Goal: Task Accomplishment & Management: Manage account settings

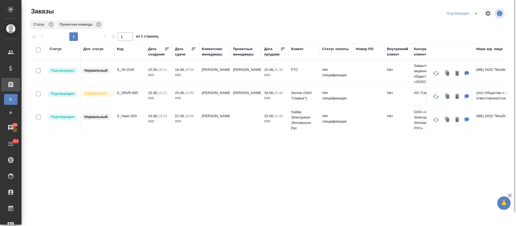
click at [236, 16] on div at bounding box center [270, 13] width 160 height 13
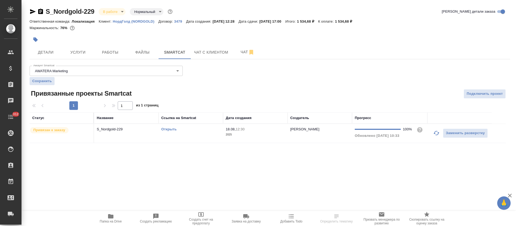
click at [197, 128] on div "Открыть" at bounding box center [190, 128] width 59 height 5
drag, startPoint x: 0, startPoint y: 0, endPoint x: 197, endPoint y: 128, distance: 234.7
click at [197, 128] on div "Открыть" at bounding box center [190, 128] width 59 height 5
click at [335, 172] on div ".cls-1 fill:#fff; AWATERA Tretyakova Olga Клиенты Спецификации Заказы 100 Чаты …" at bounding box center [258, 113] width 516 height 226
click at [219, 87] on div "Аккаунт Smartcat AWATERA Marketing 5ee7302d78bc4a4c4880ed94 Аккаунт Smartcat Со…" at bounding box center [270, 102] width 481 height 79
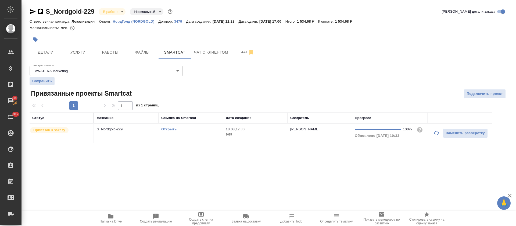
click at [167, 131] on link "Открыть" at bounding box center [168, 129] width 15 height 4
click at [110, 48] on button "Работы" at bounding box center [110, 51] width 32 height 13
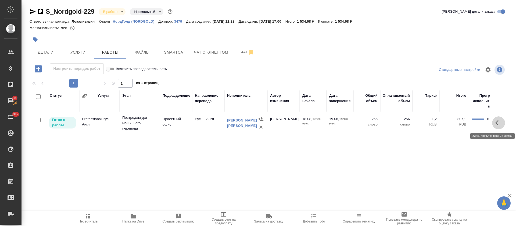
click at [504, 122] on button "button" at bounding box center [498, 122] width 13 height 13
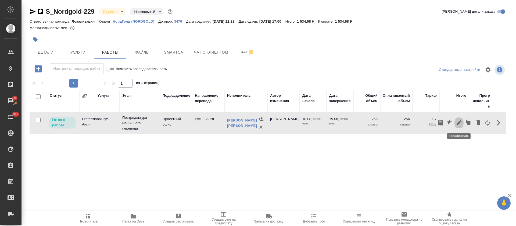
click at [458, 125] on icon "button" at bounding box center [459, 122] width 6 height 6
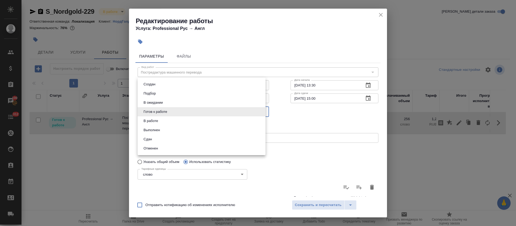
click at [162, 111] on body "🙏 .cls-1 fill:#fff; AWATERA Tretyakova Olga Клиенты Спецификации Заказы 100 Чат…" at bounding box center [258, 113] width 516 height 226
click at [162, 139] on li "Сдан" at bounding box center [202, 138] width 128 height 9
type input "closed"
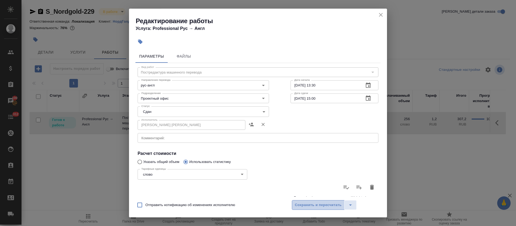
click at [303, 204] on span "Сохранить и пересчитать" at bounding box center [318, 205] width 47 height 6
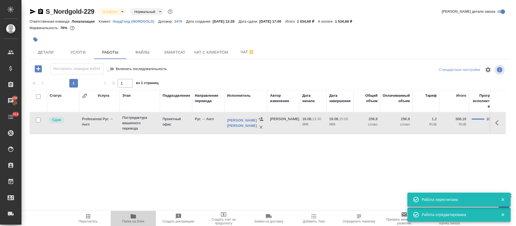
click at [131, 218] on icon "button" at bounding box center [133, 216] width 5 height 4
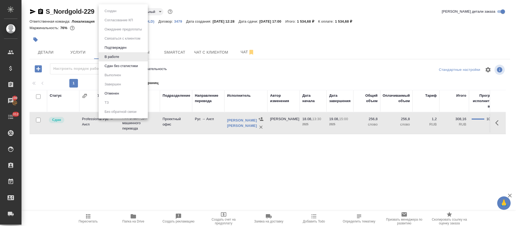
click at [117, 10] on body "🙏 .cls-1 fill:#fff; AWATERA Tretyakova Olga Клиенты Спецификации Заказы 100 Чат…" at bounding box center [258, 113] width 516 height 226
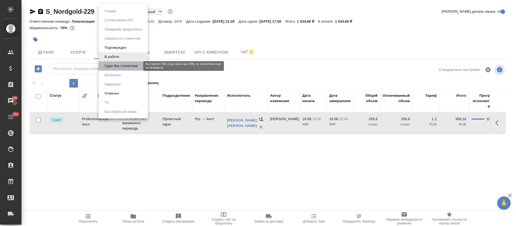
click at [113, 68] on button "Сдан без статистики" at bounding box center [121, 66] width 37 height 6
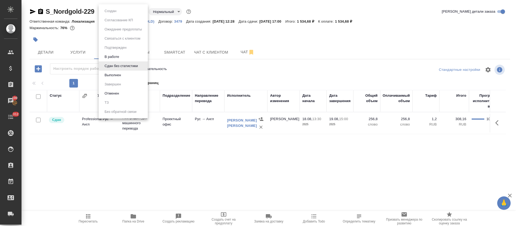
click at [139, 12] on body "🙏 .cls-1 fill:#fff; AWATERA Tretyakova Olga Клиенты Спецификации Заказы 100 Чат…" at bounding box center [258, 113] width 516 height 226
click at [129, 74] on li "Выполнен" at bounding box center [123, 74] width 49 height 9
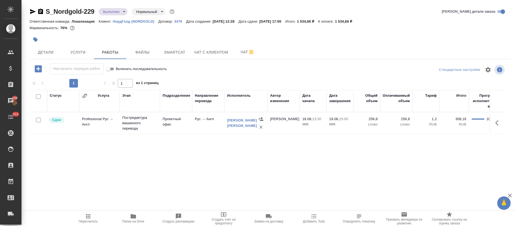
drag, startPoint x: 44, startPoint y: 29, endPoint x: 30, endPoint y: 9, distance: 24.3
click at [30, 9] on icon "button" at bounding box center [33, 11] width 6 height 6
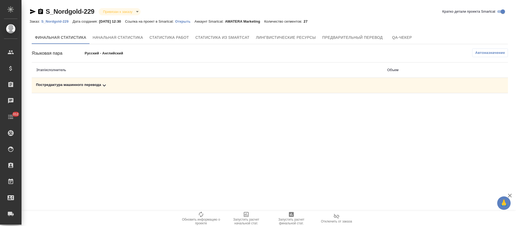
click at [204, 85] on div "Постредактура машинного перевода" at bounding box center [207, 85] width 343 height 6
click at [291, 216] on icon "button" at bounding box center [291, 214] width 5 height 5
click at [159, 84] on div "Постредактура машинного перевода" at bounding box center [207, 85] width 343 height 6
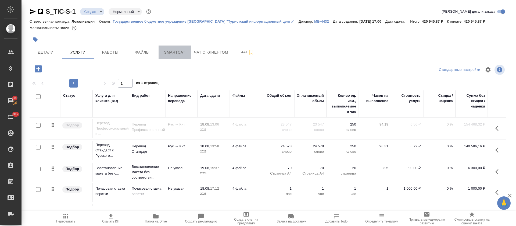
click at [178, 45] on button "Smartcat" at bounding box center [175, 51] width 32 height 13
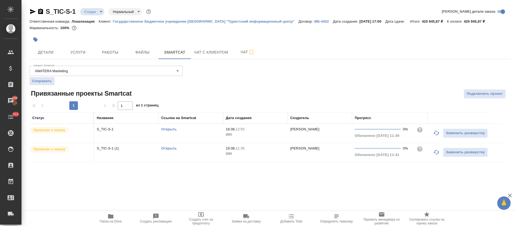
click at [167, 130] on link "Открыть" at bounding box center [168, 129] width 15 height 4
click at [166, 148] on link "Открыть" at bounding box center [168, 148] width 15 height 4
click at [110, 55] on span "Работы" at bounding box center [110, 52] width 26 height 7
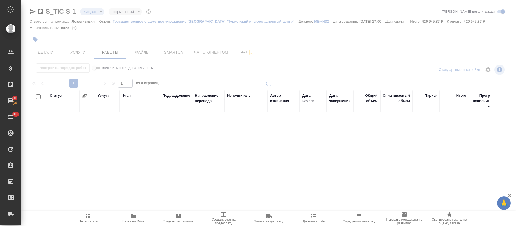
click at [78, 53] on div at bounding box center [269, 112] width 495 height 225
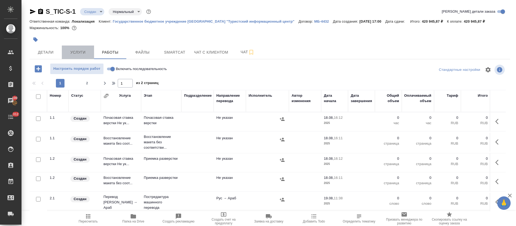
click at [72, 55] on button "Услуги" at bounding box center [78, 51] width 32 height 13
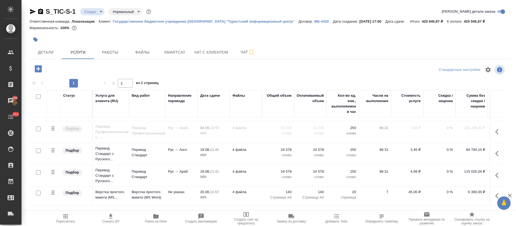
scroll to position [109, 0]
click at [240, 51] on span "Чат" at bounding box center [248, 52] width 26 height 7
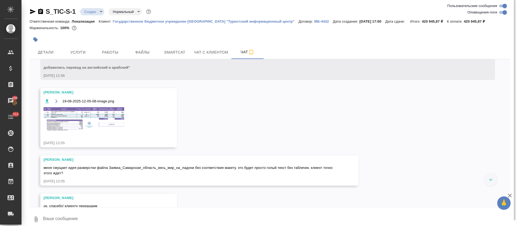
scroll to position [1121, 0]
click at [94, 120] on img at bounding box center [84, 118] width 81 height 24
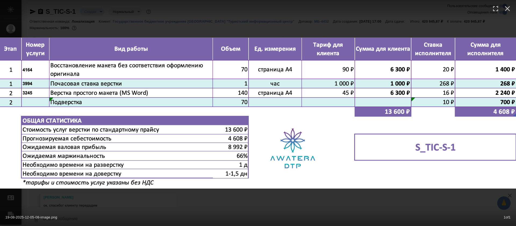
click at [244, 196] on div "19-08-2025-12-05-08-image.png 1 of 1" at bounding box center [258, 113] width 516 height 226
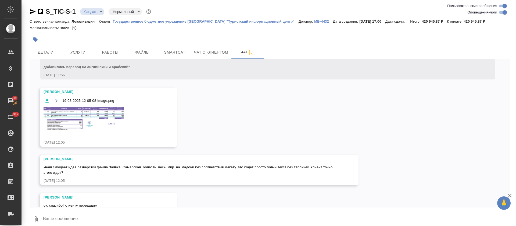
scroll to position [1139, 0]
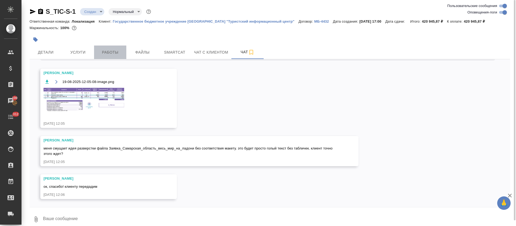
click at [108, 46] on button "Работы" at bounding box center [110, 51] width 32 height 13
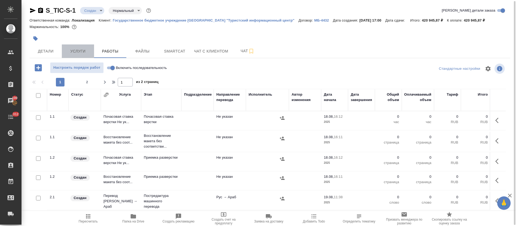
click at [83, 47] on button "Услуги" at bounding box center [78, 50] width 32 height 13
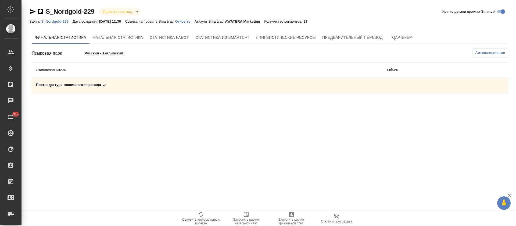
click at [103, 85] on icon at bounding box center [104, 85] width 3 height 2
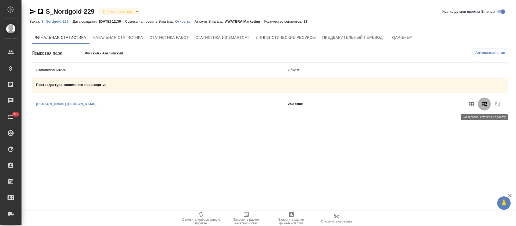
click at [486, 106] on icon "button" at bounding box center [484, 104] width 6 height 6
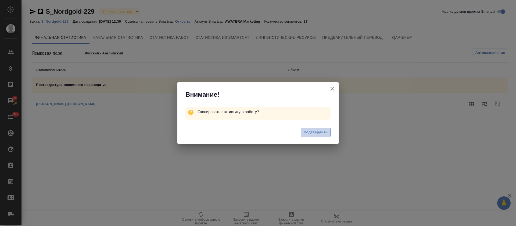
click at [321, 133] on span "Подтвердить" at bounding box center [316, 132] width 24 height 6
